Goal: Task Accomplishment & Management: Use online tool/utility

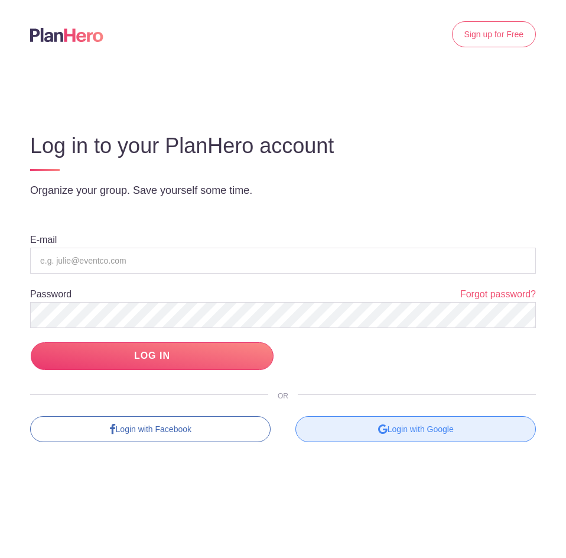
click at [434, 435] on div "Login with Google" at bounding box center [415, 429] width 240 height 26
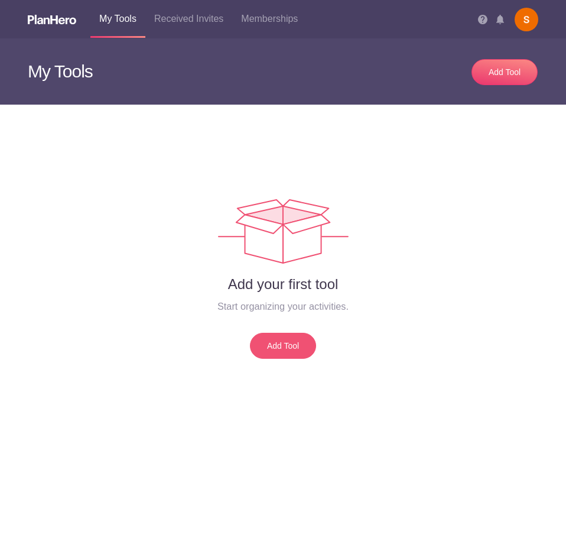
click at [296, 347] on link "Add Tool" at bounding box center [283, 346] width 66 height 26
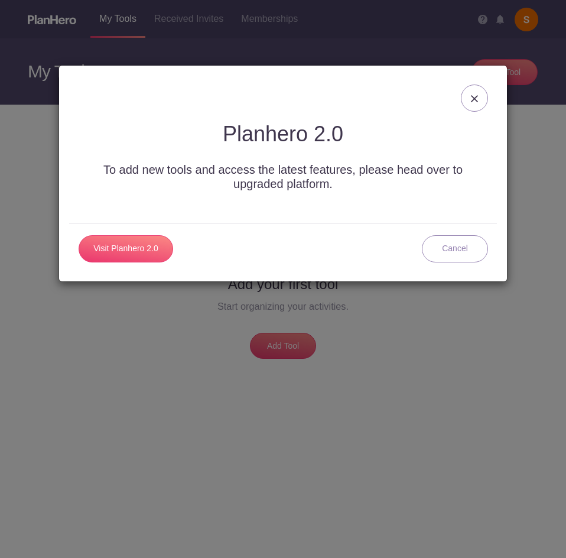
click at [467, 249] on link "Cancel" at bounding box center [455, 248] width 66 height 27
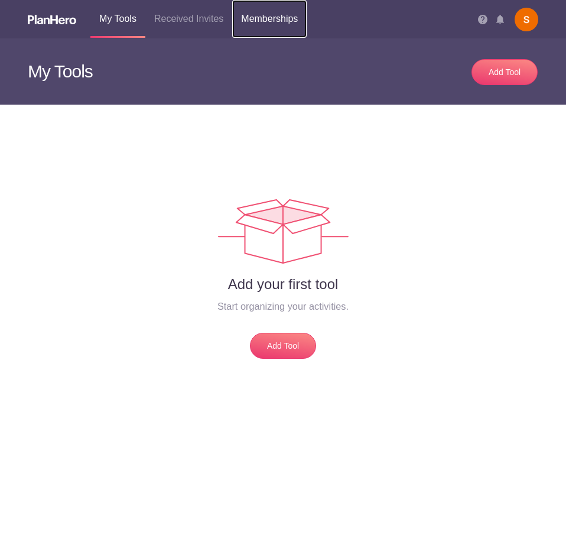
click at [247, 29] on link "Memberships" at bounding box center [269, 19] width 74 height 38
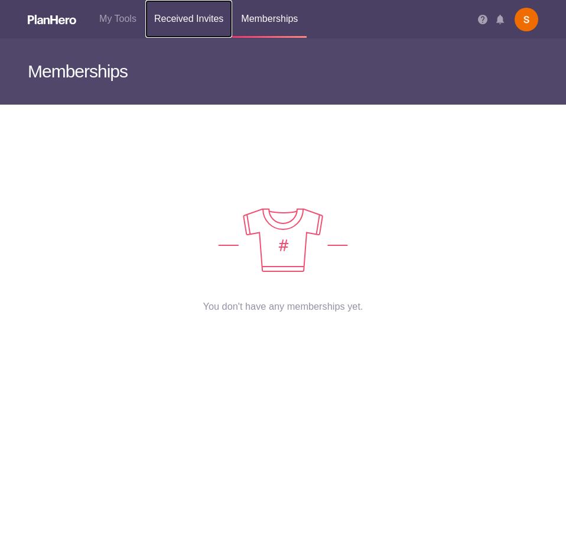
click at [185, 22] on link "Received Invites" at bounding box center [188, 19] width 87 height 38
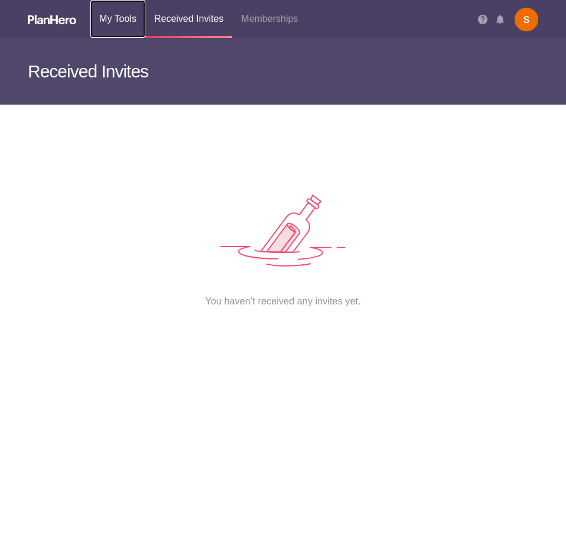
click at [118, 19] on link "My Tools" at bounding box center [117, 19] width 55 height 38
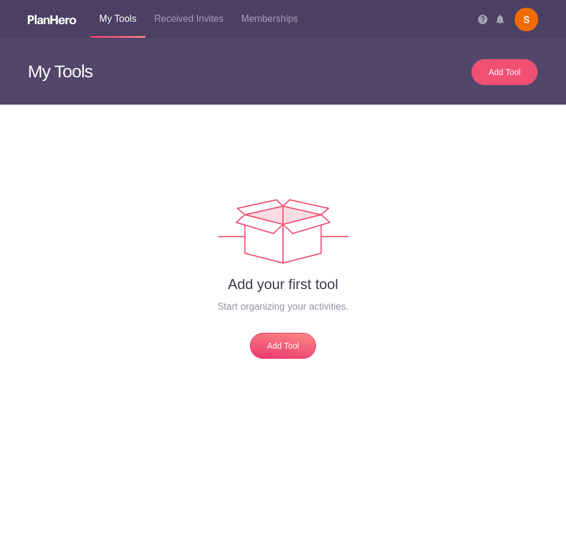
click at [491, 79] on link "Add Tool" at bounding box center [504, 72] width 66 height 26
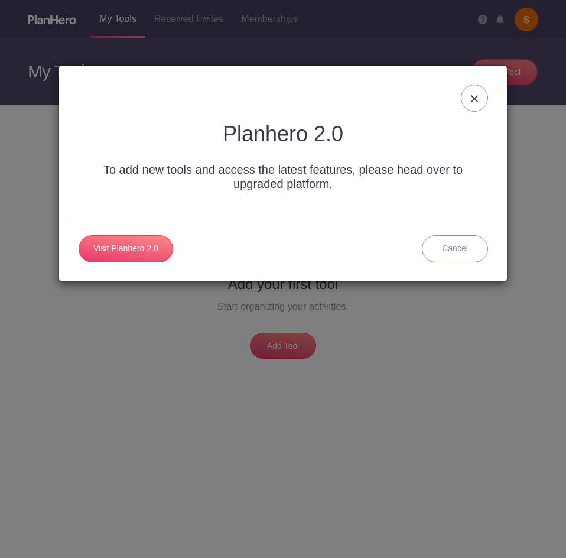
click at [441, 243] on link "Cancel" at bounding box center [455, 248] width 66 height 27
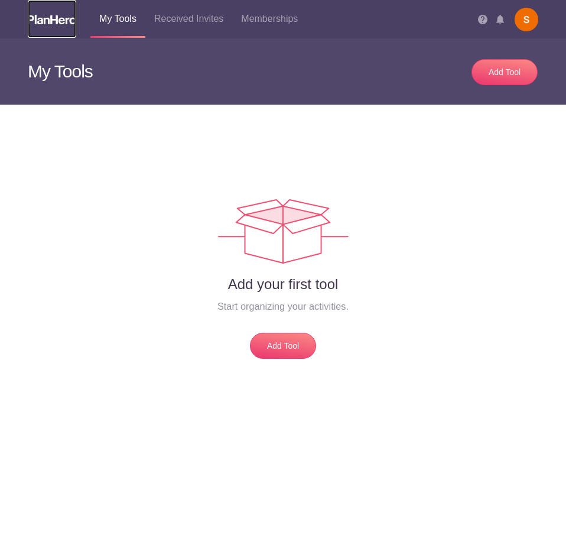
click at [54, 15] on img at bounding box center [52, 19] width 48 height 9
click at [272, 14] on link "Memberships" at bounding box center [269, 19] width 74 height 38
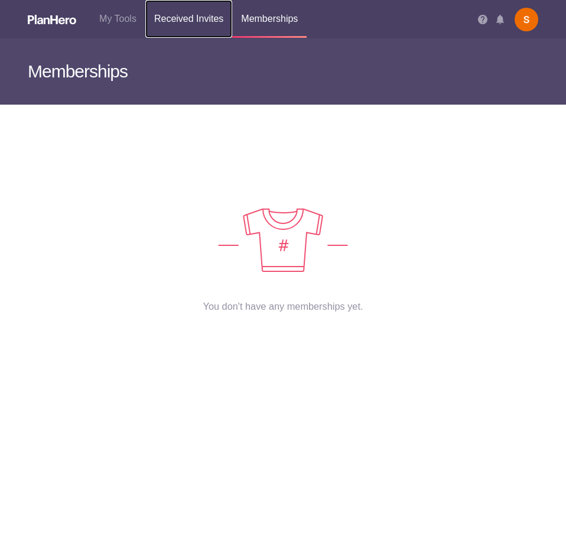
click at [198, 19] on link "Received Invites" at bounding box center [188, 19] width 87 height 38
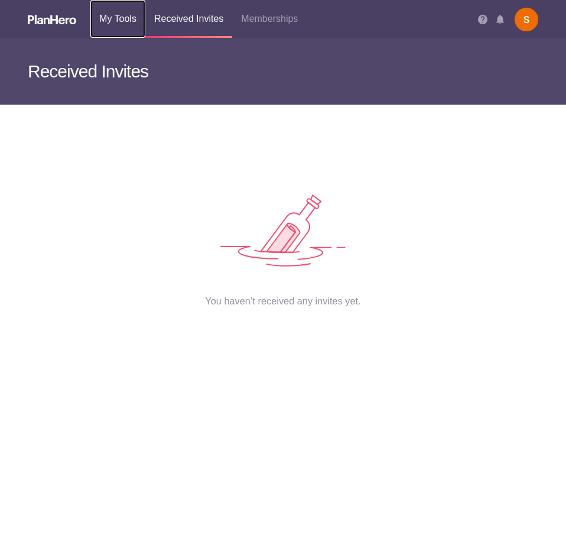
click at [129, 25] on link "My Tools" at bounding box center [117, 19] width 55 height 38
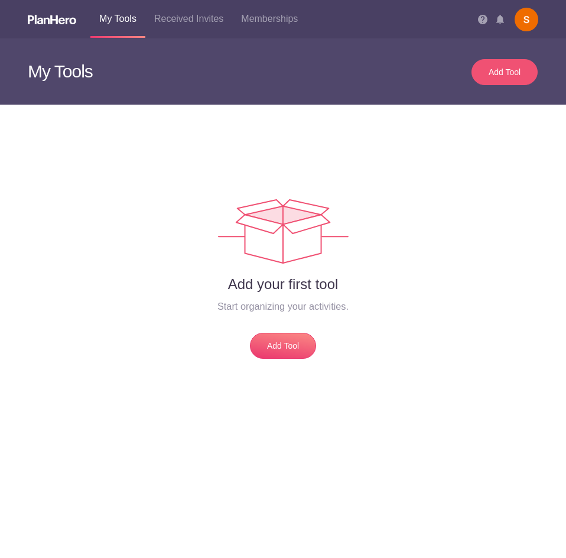
click at [511, 74] on div "Add Tool" at bounding box center [504, 72] width 41 height 12
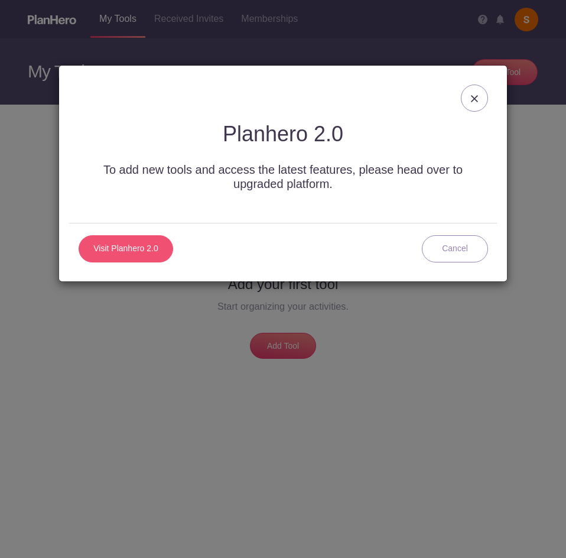
click at [147, 251] on link "Visit Planhero 2.0" at bounding box center [126, 248] width 95 height 27
click at [454, 257] on link "Cancel" at bounding box center [455, 248] width 66 height 27
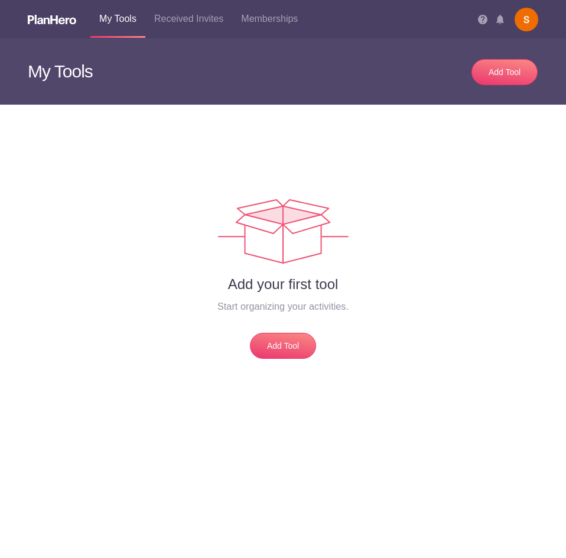
click at [408, 283] on h2 "Add your first tool" at bounding box center [283, 284] width 513 height 18
